Goal: Task Accomplishment & Management: Manage account settings

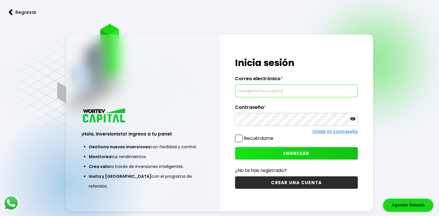
click at [303, 87] on input "text" at bounding box center [296, 91] width 117 height 12
type input "[EMAIL_ADDRESS][DOMAIN_NAME]"
click at [353, 119] on icon at bounding box center [352, 118] width 5 height 5
click at [318, 149] on button "INGRESAR" at bounding box center [296, 153] width 123 height 12
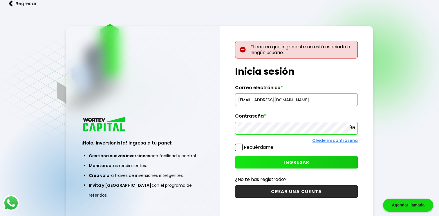
click at [292, 160] on span "INGRESAR" at bounding box center [296, 163] width 26 height 6
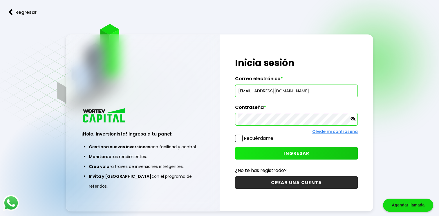
click at [283, 91] on input "[EMAIL_ADDRESS][DOMAIN_NAME]" at bounding box center [296, 91] width 117 height 12
type input "[EMAIL_ADDRESS][DOMAIN_NAME]"
click at [287, 154] on span "INGRESAR" at bounding box center [296, 154] width 26 height 6
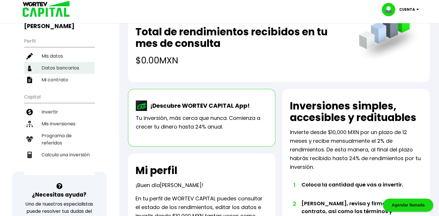
scroll to position [58, 0]
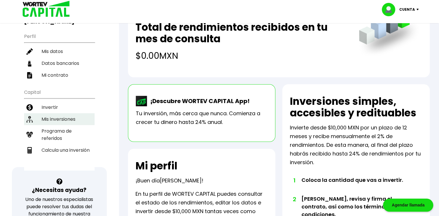
click at [62, 113] on li "Mis inversiones" at bounding box center [59, 119] width 70 height 12
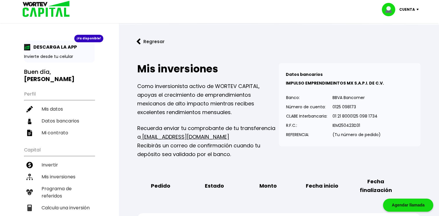
click at [402, 8] on p "Cuenta" at bounding box center [407, 9] width 16 height 9
click at [392, 41] on li "Cerrar sesión" at bounding box center [401, 39] width 46 height 12
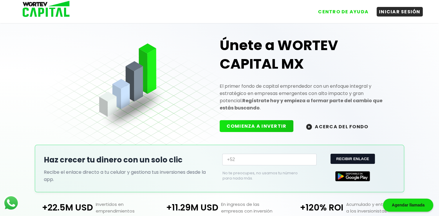
click at [392, 41] on h1 "Únete a WORTEV CAPITAL MX" at bounding box center [307, 54] width 175 height 37
